Goal: Find specific page/section: Find specific page/section

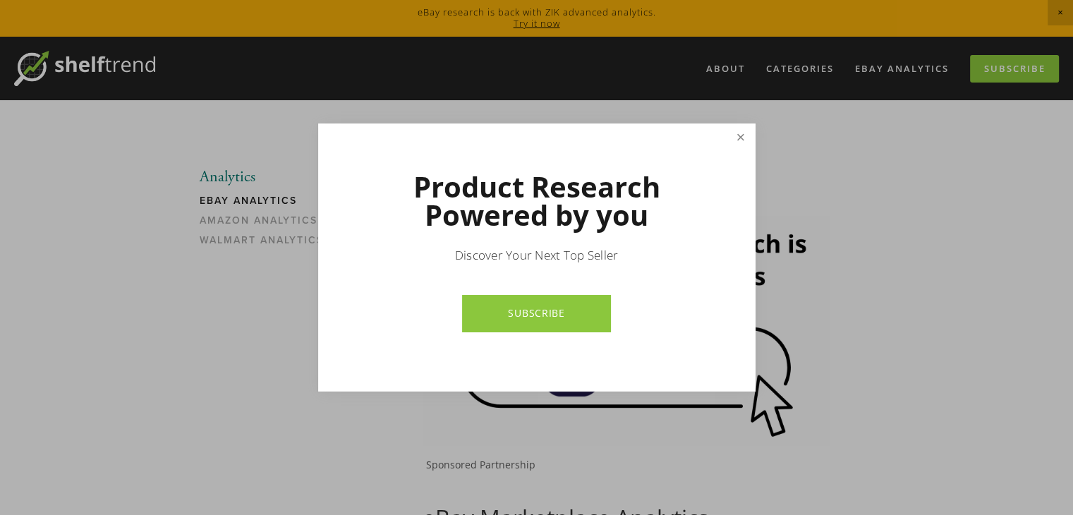
click at [738, 139] on link "Close" at bounding box center [740, 138] width 25 height 25
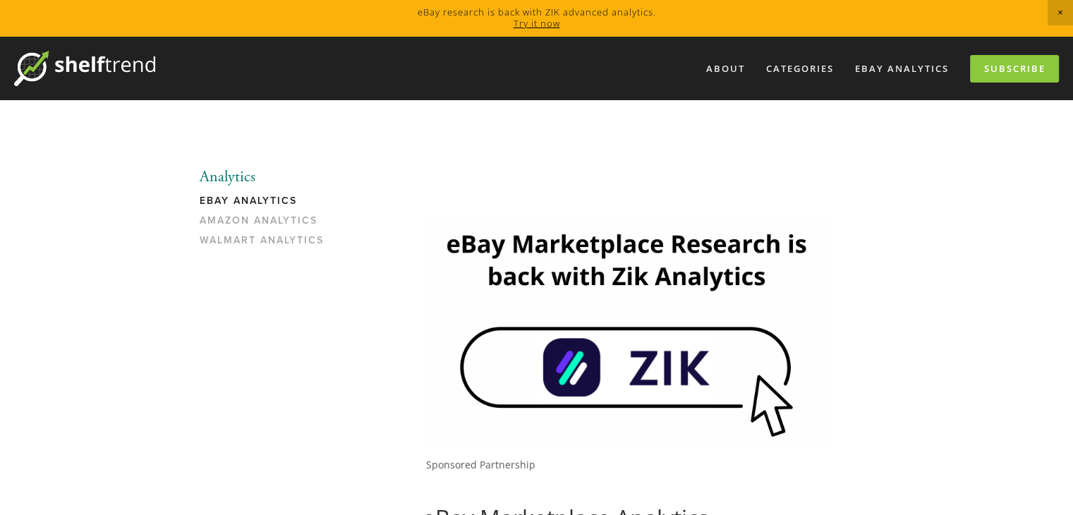
click at [618, 272] on img at bounding box center [626, 330] width 408 height 229
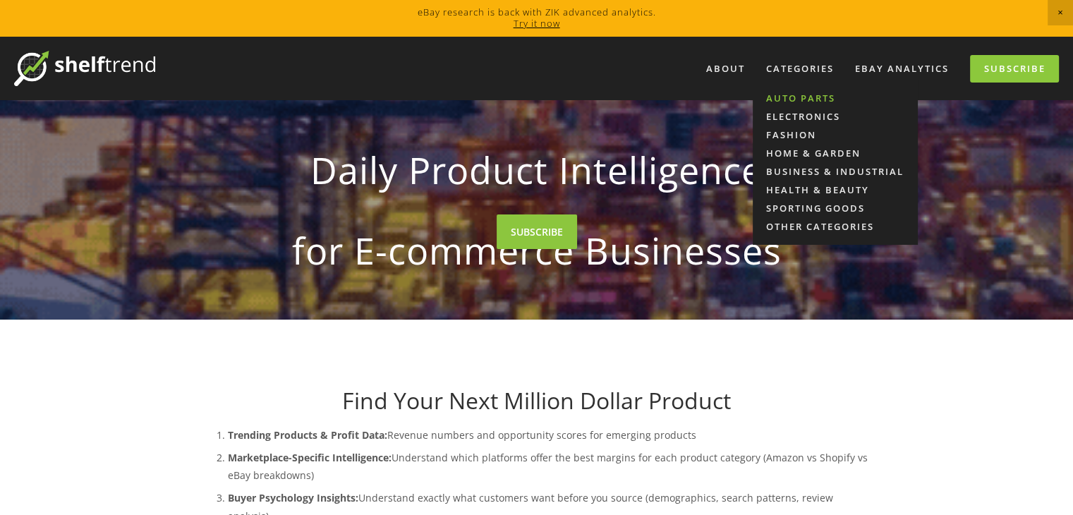
click at [808, 101] on link "Auto Parts" at bounding box center [834, 98] width 165 height 18
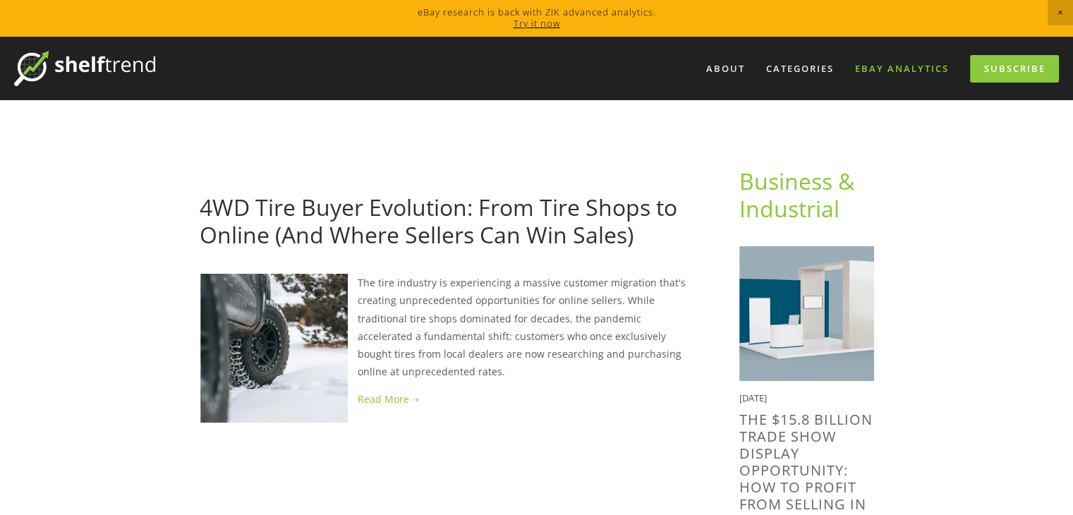
click at [883, 69] on link "eBay Analytics" at bounding box center [902, 68] width 112 height 23
